Goal: Check status

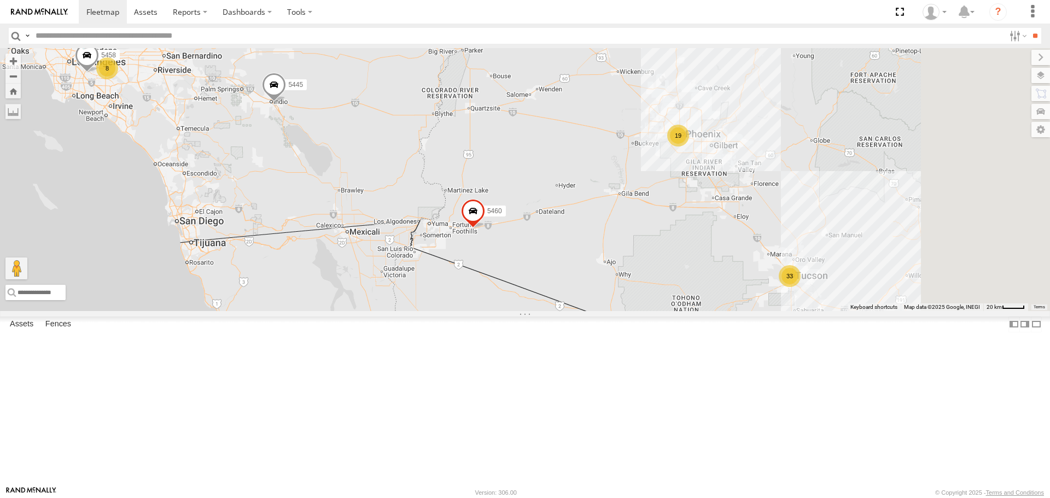
drag, startPoint x: 955, startPoint y: 410, endPoint x: 818, endPoint y: 393, distance: 138.4
click at [818, 311] on div "5445 5460 8 33 19 5458 5464" at bounding box center [525, 179] width 1050 height 263
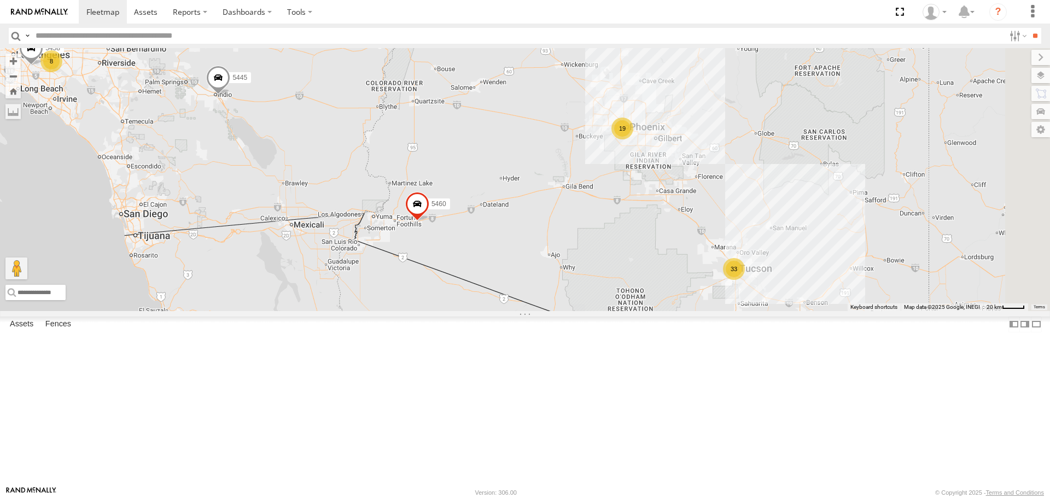
click at [745, 280] on div "33" at bounding box center [734, 269] width 22 height 22
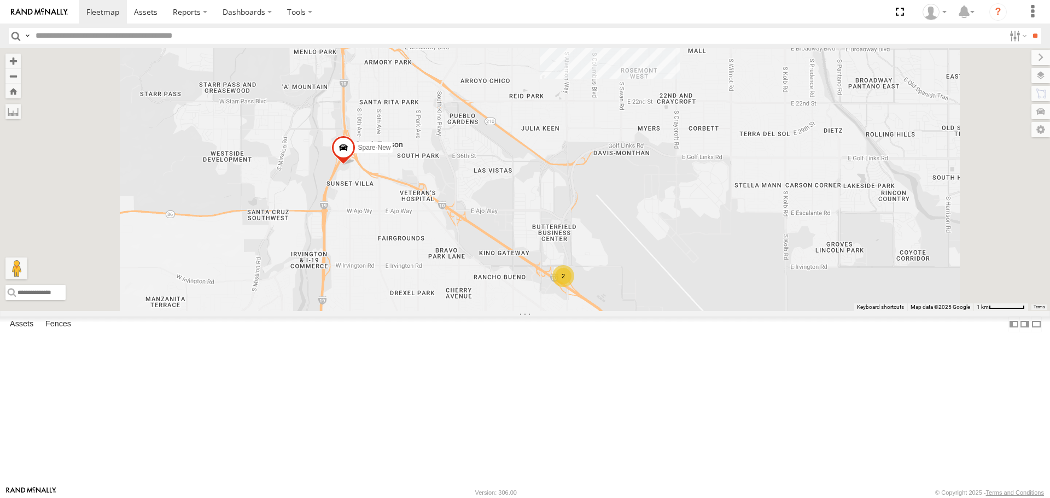
drag, startPoint x: 675, startPoint y: 437, endPoint x: 665, endPoint y: 368, distance: 69.7
click at [665, 311] on div "5445 5460 5458 5464 5440 5454 Spare Spare-New 5443 26 2" at bounding box center [525, 179] width 1050 height 263
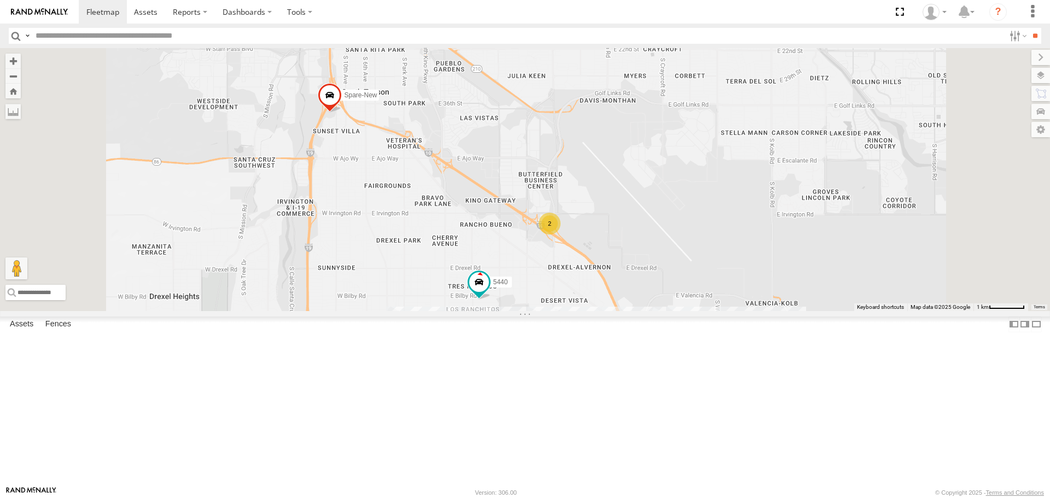
click at [615, 311] on div "5445 5460 5458 5464 5440 5454 Spare Spare-New 5443 26 2" at bounding box center [525, 179] width 1050 height 263
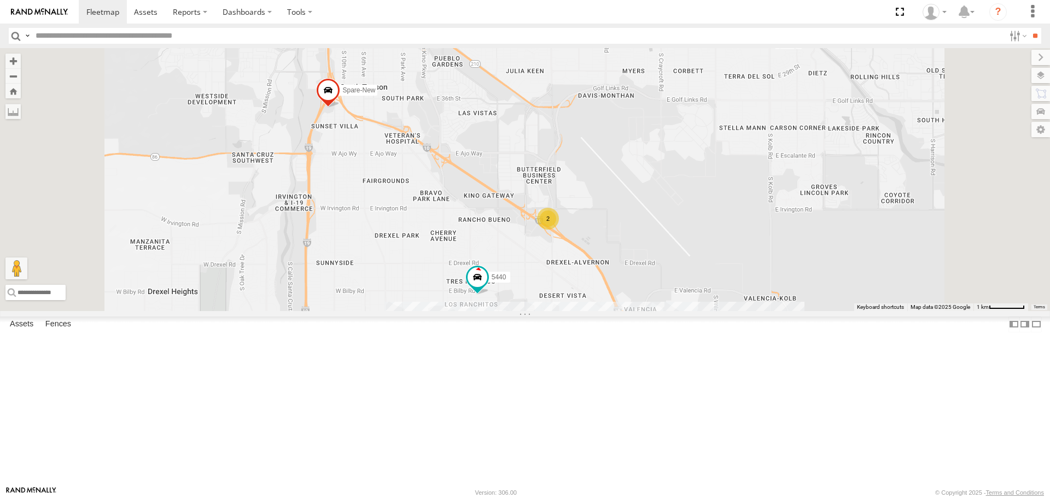
click at [615, 311] on div "5445 5460 5458 5464 5440 5454 Spare Spare-New 5443 26 2" at bounding box center [525, 179] width 1050 height 263
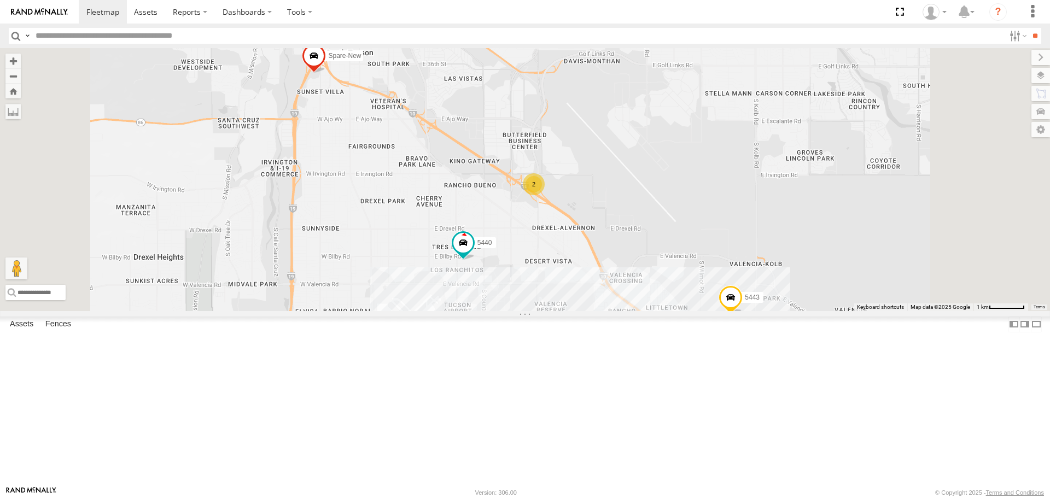
drag, startPoint x: 646, startPoint y: 415, endPoint x: 632, endPoint y: 378, distance: 38.8
click at [632, 311] on div "5445 5460 5458 5464 5440 5454 Spare Spare-New 5443 26 2" at bounding box center [525, 179] width 1050 height 263
